Goal: Information Seeking & Learning: Check status

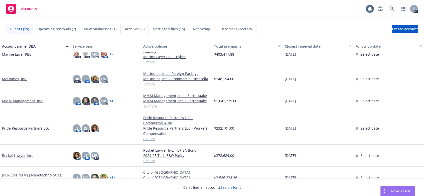
scroll to position [247, 0]
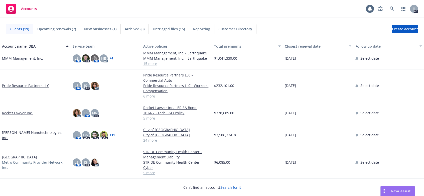
click at [9, 86] on link "Pride Resource Partners LLC" at bounding box center [25, 85] width 47 height 5
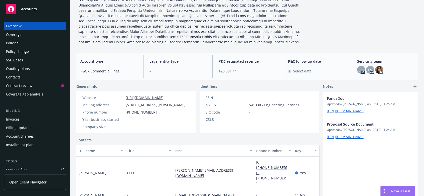
scroll to position [44, 0]
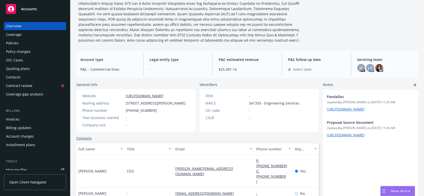
click at [18, 50] on div "Policy changes" at bounding box center [18, 52] width 25 height 8
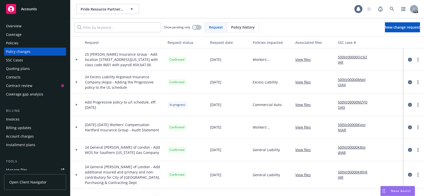
click at [304, 59] on link "View files" at bounding box center [305, 59] width 20 height 5
click at [21, 168] on div "Manage files" at bounding box center [16, 170] width 21 height 8
click at [26, 169] on div "Manage files" at bounding box center [16, 170] width 21 height 8
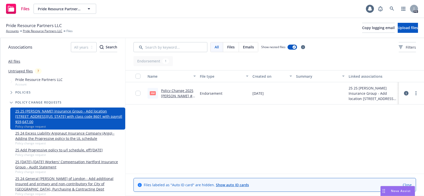
click at [174, 91] on link "Policy Change 2025 [PERSON_NAME] # 002 - Add location [STREET_ADDRESS][US_STATE…" at bounding box center [178, 109] width 35 height 42
